Goal: Task Accomplishment & Management: Manage account settings

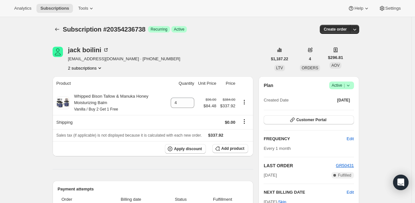
click at [351, 85] on icon at bounding box center [348, 85] width 6 height 6
click at [347, 111] on span "Cancel subscription" at bounding box center [343, 108] width 36 height 5
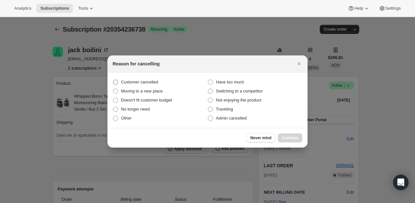
click at [155, 82] on span "Customer cancelled" at bounding box center [139, 82] width 37 height 5
click at [113, 80] on input "Customer cancelled" at bounding box center [113, 80] width 0 height 0
radio input "true"
click at [287, 138] on span "Continue" at bounding box center [289, 137] width 17 height 5
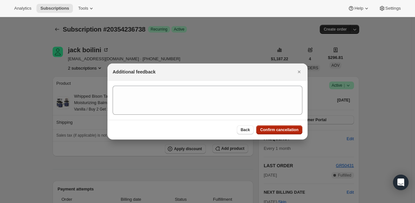
click at [269, 132] on span "Confirm cancellation" at bounding box center [279, 129] width 38 height 5
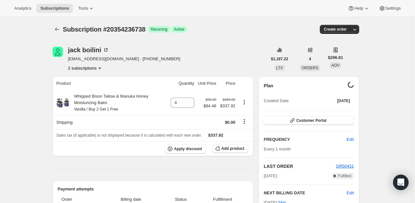
click at [78, 68] on button "2 subscriptions" at bounding box center [85, 68] width 35 height 6
click at [88, 82] on span "20354203970" at bounding box center [78, 79] width 26 height 5
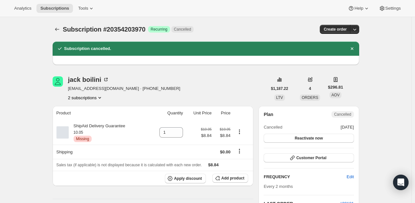
click at [91, 100] on button "2 subscriptions" at bounding box center [85, 97] width 35 height 6
click at [97, 119] on span "20354236738" at bounding box center [87, 120] width 45 height 6
